Goal: Check status: Check status

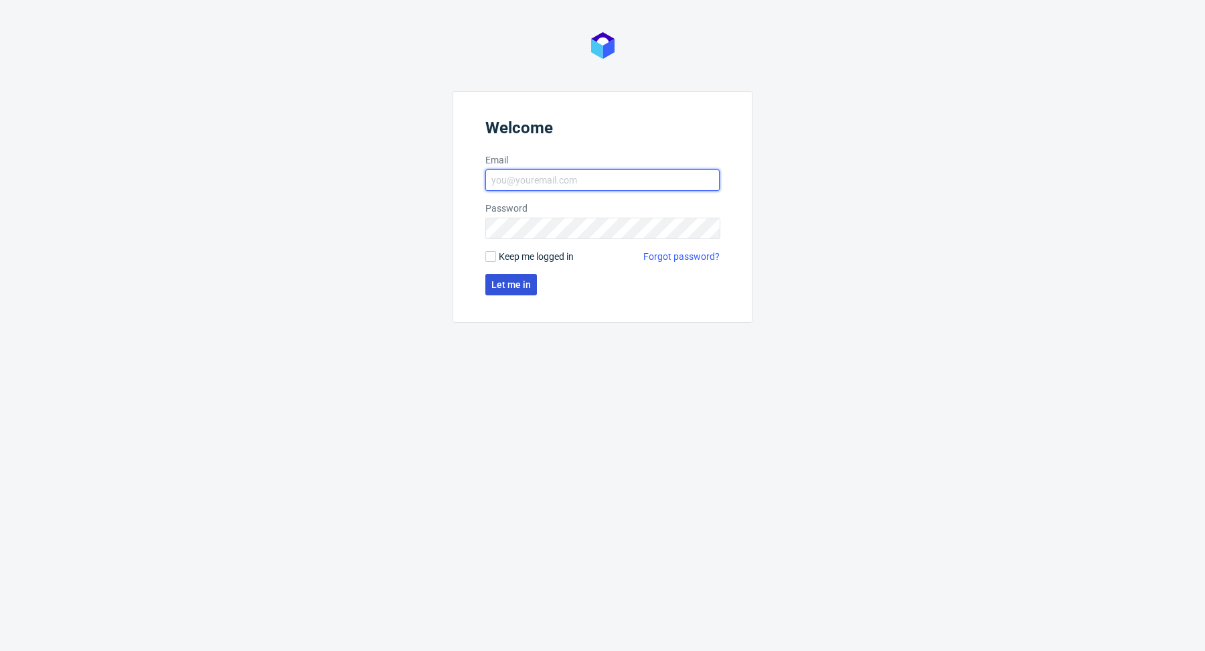
type input "[PERSON_NAME][EMAIL_ADDRESS][DOMAIN_NAME]"
click at [498, 282] on span "Let me in" at bounding box center [512, 284] width 40 height 9
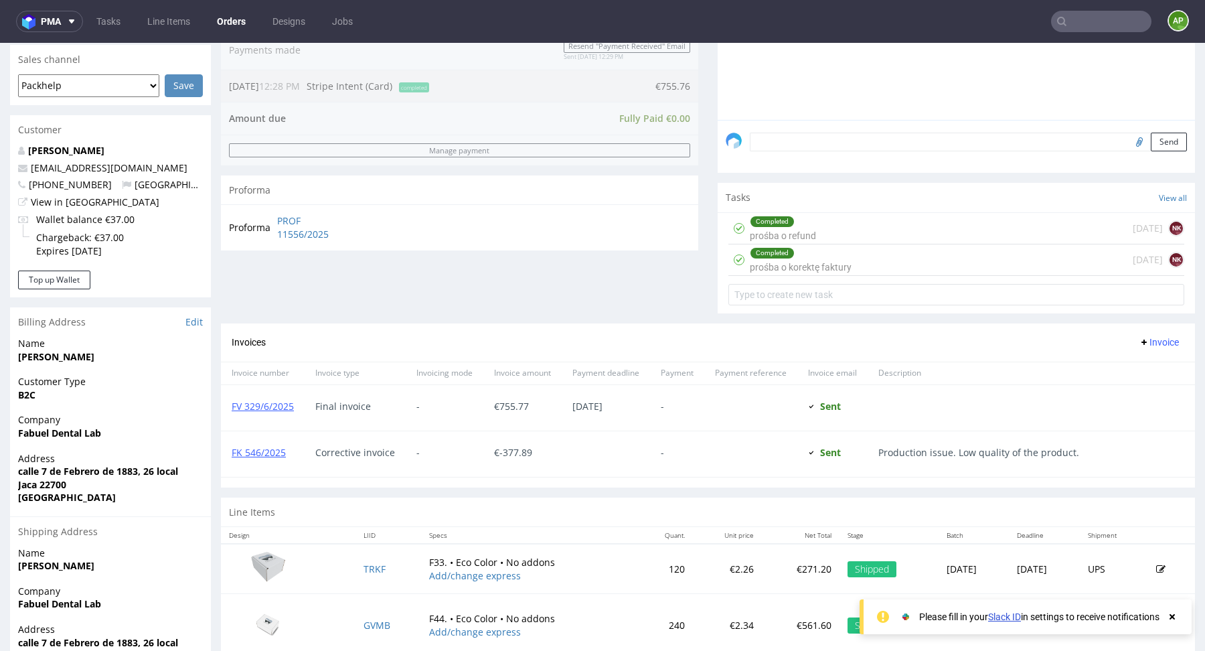
scroll to position [344, 0]
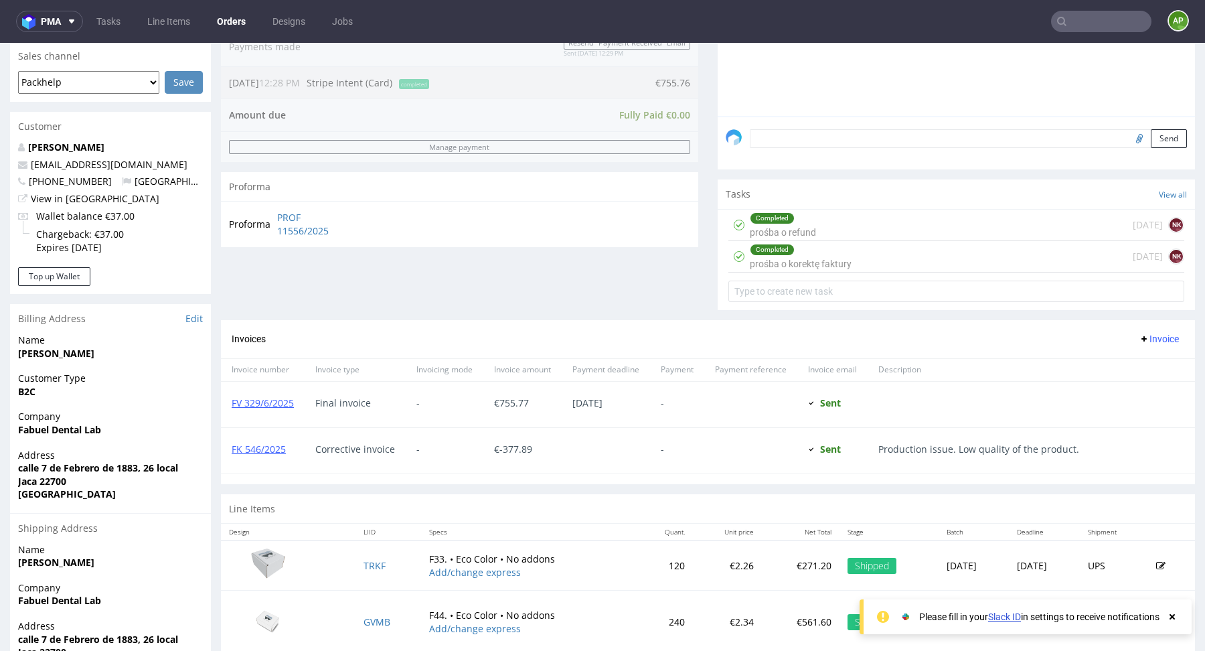
click at [516, 204] on div "Proforma PROF 11556/2025" at bounding box center [459, 224] width 477 height 46
